Goal: Task Accomplishment & Management: Manage account settings

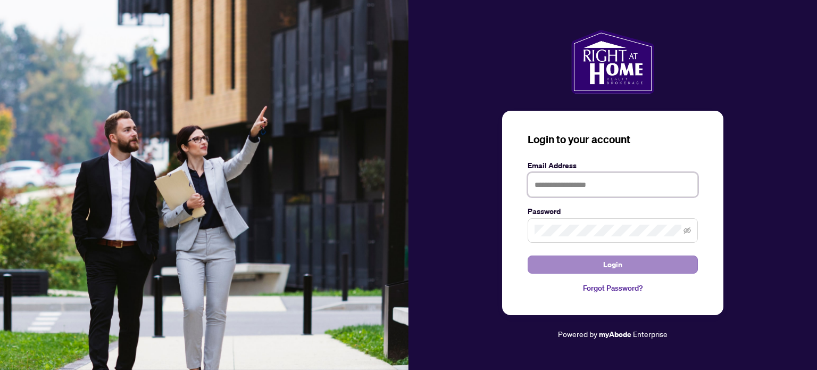
type input "**********"
click at [575, 268] on button "Login" at bounding box center [613, 264] width 170 height 18
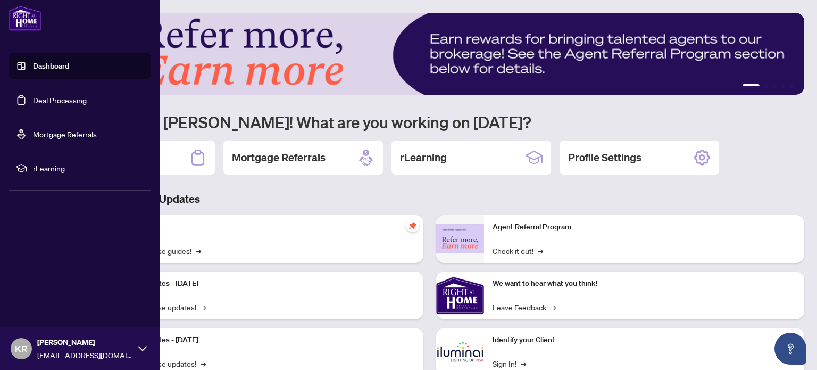
click at [70, 99] on link "Deal Processing" at bounding box center [60, 100] width 54 height 10
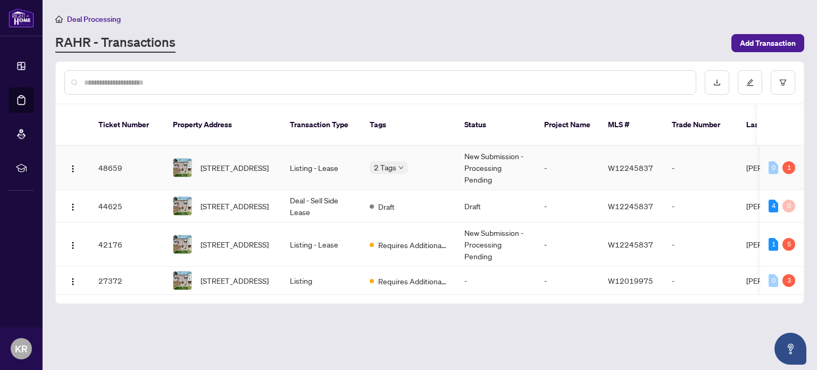
click at [326, 158] on td "Listing - Lease" at bounding box center [322, 168] width 80 height 44
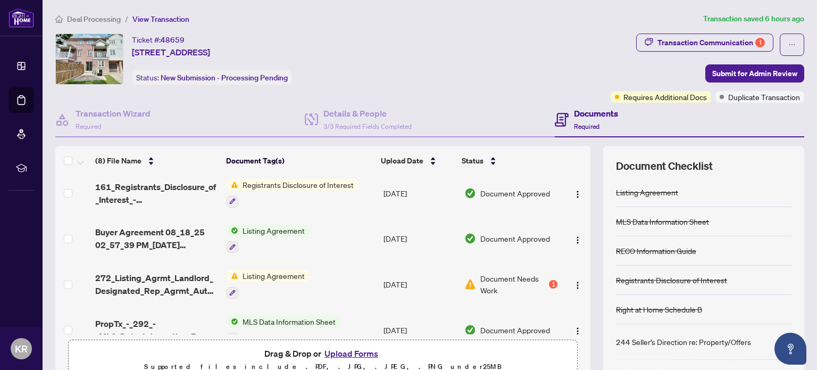
scroll to position [31, 0]
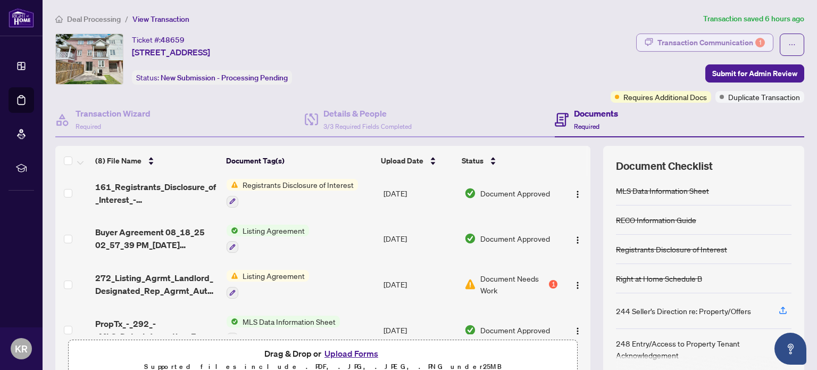
click at [741, 38] on div "Transaction Communication 1" at bounding box center [711, 42] width 107 height 17
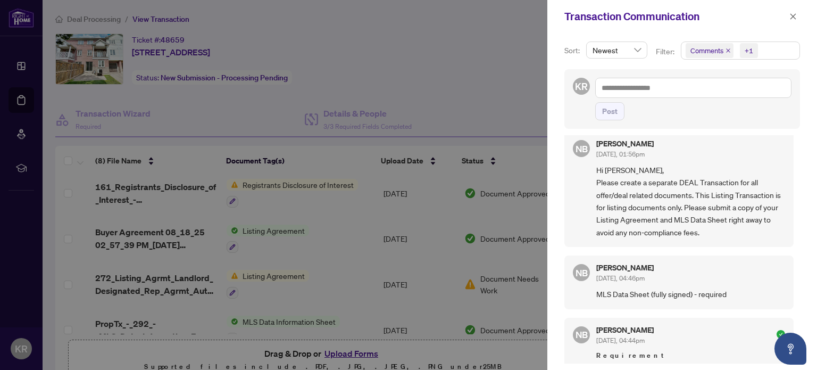
scroll to position [1, 0]
click at [796, 19] on icon "close" at bounding box center [793, 16] width 7 height 7
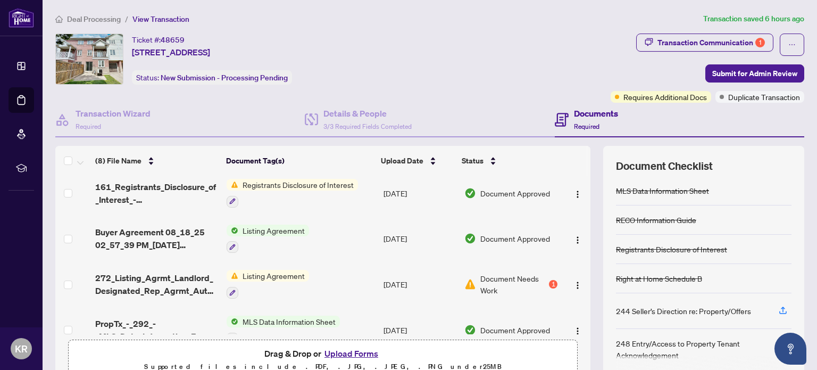
click at [545, 45] on div "Ticket #: 48659 [STREET_ADDRESS] Status: New Submission - Processing Pending" at bounding box center [330, 59] width 551 height 51
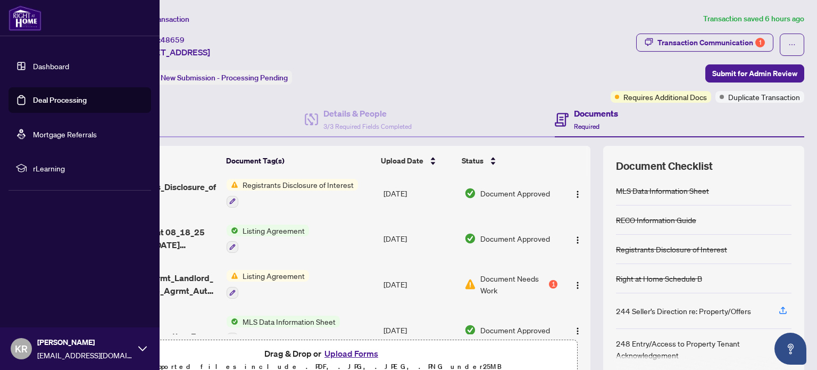
click at [132, 348] on div "[PERSON_NAME] [PERSON_NAME][EMAIL_ADDRESS][DOMAIN_NAME]" at bounding box center [85, 348] width 96 height 24
click at [50, 288] on span "Logout" at bounding box center [43, 285] width 24 height 17
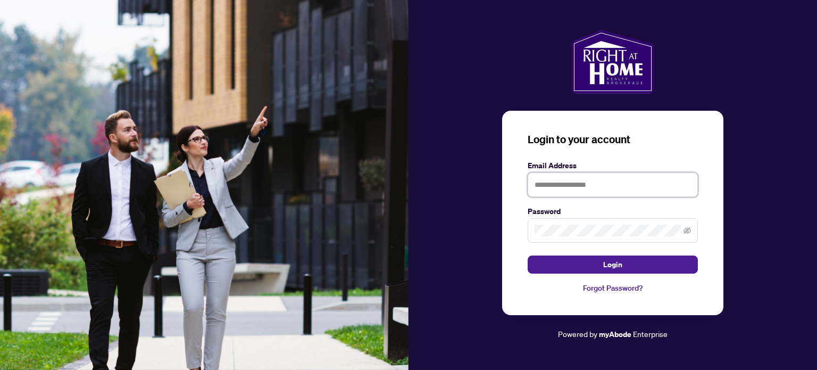
type input "**********"
